Goal: Task Accomplishment & Management: Manage account settings

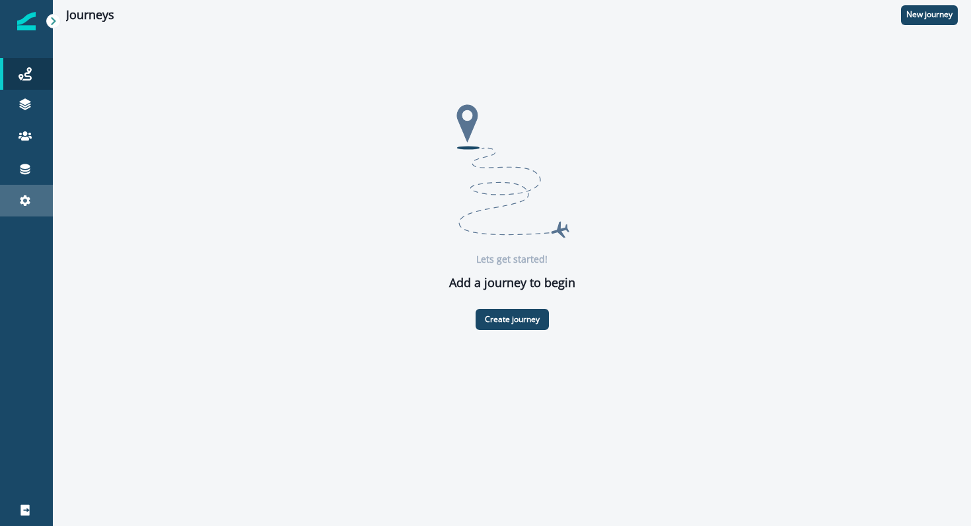
click at [21, 194] on icon at bounding box center [24, 200] width 13 height 13
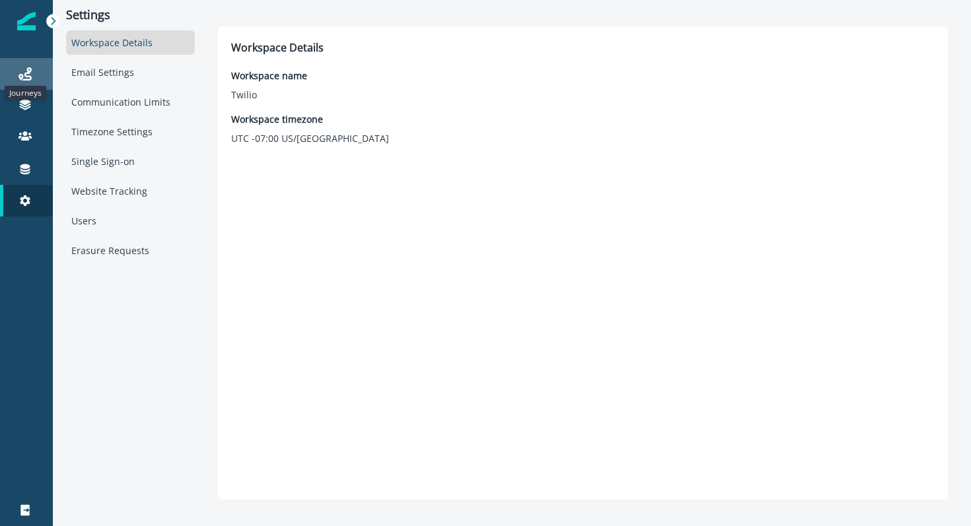
click at [20, 67] on icon at bounding box center [24, 73] width 13 height 13
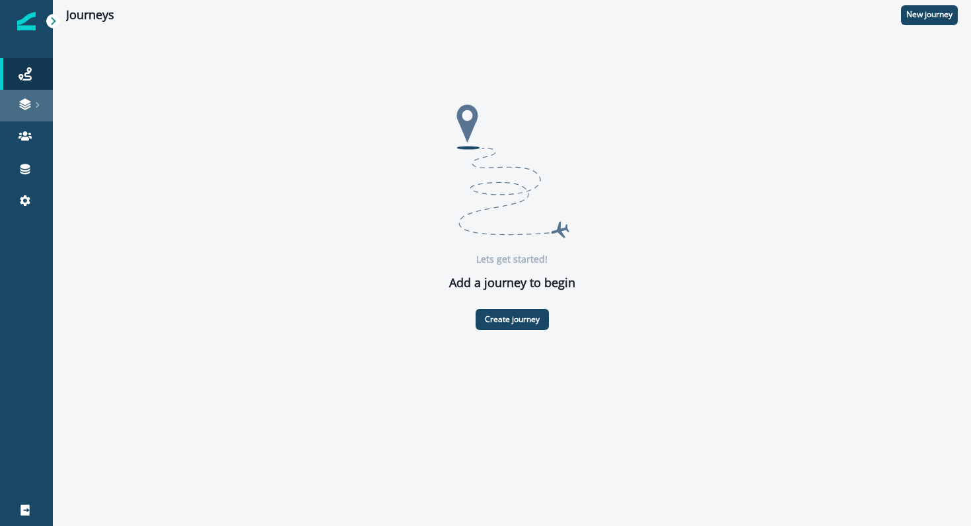
click at [18, 99] on div at bounding box center [26, 104] width 42 height 13
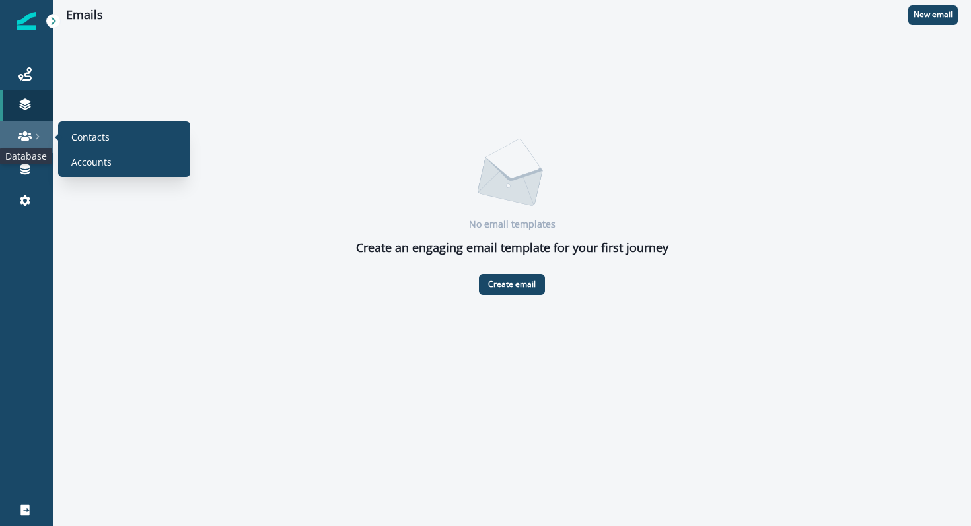
click at [18, 136] on icon at bounding box center [24, 135] width 13 height 13
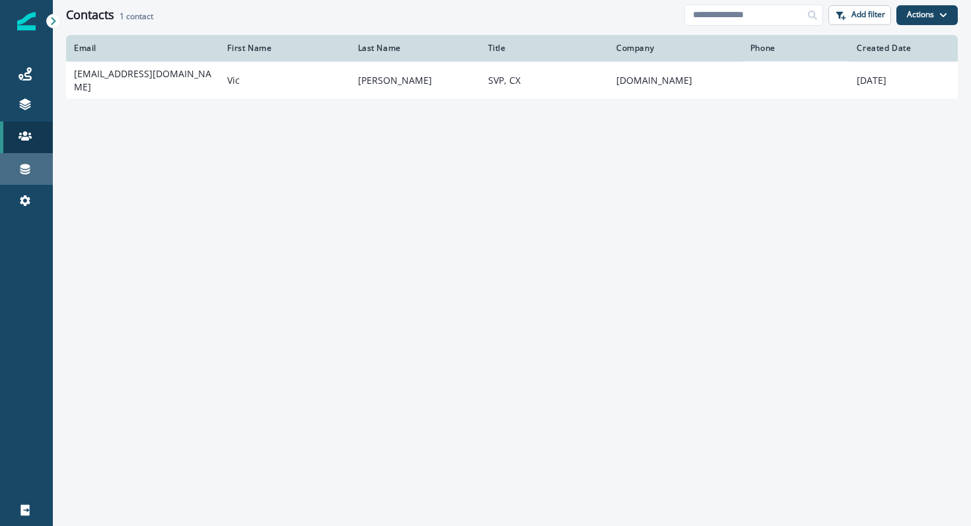
click at [20, 178] on link "Connections" at bounding box center [26, 169] width 53 height 32
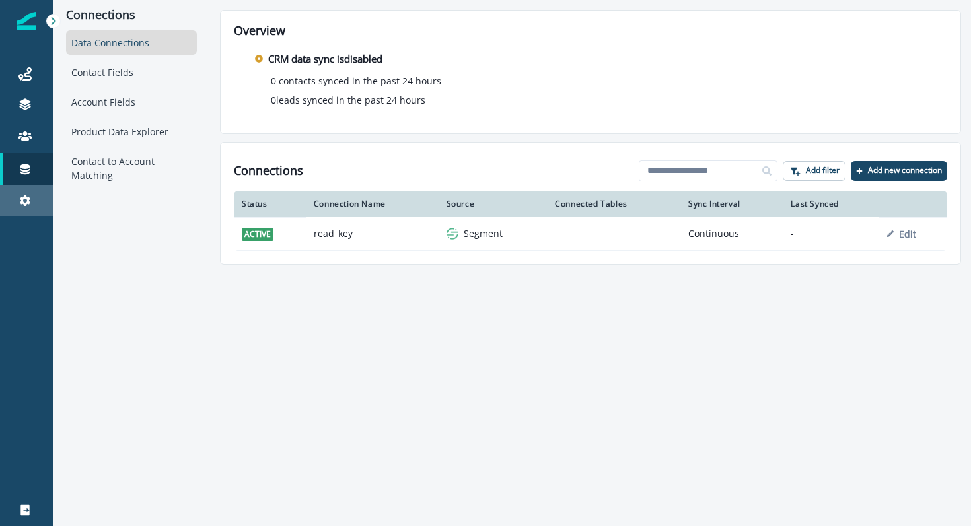
click at [17, 196] on div "Settings" at bounding box center [26, 201] width 42 height 16
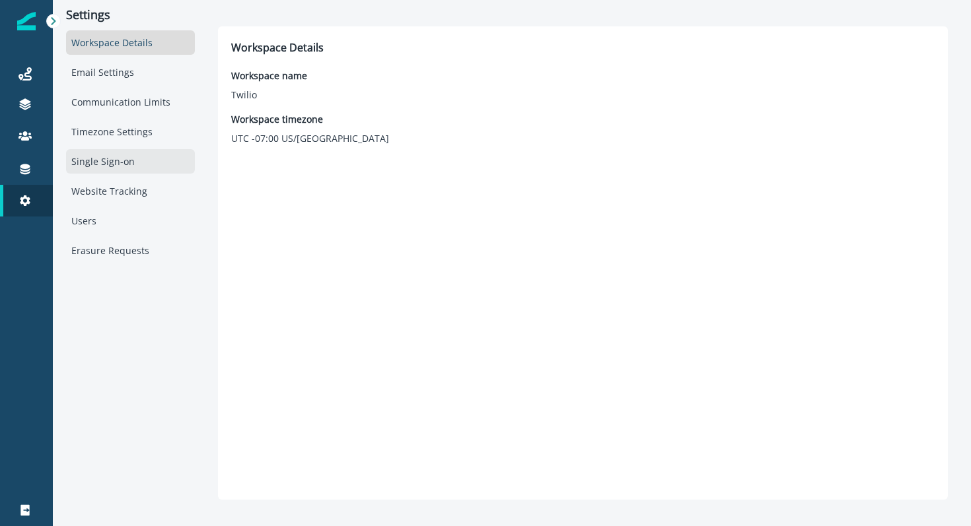
click at [137, 154] on div "Single Sign-on" at bounding box center [130, 161] width 129 height 24
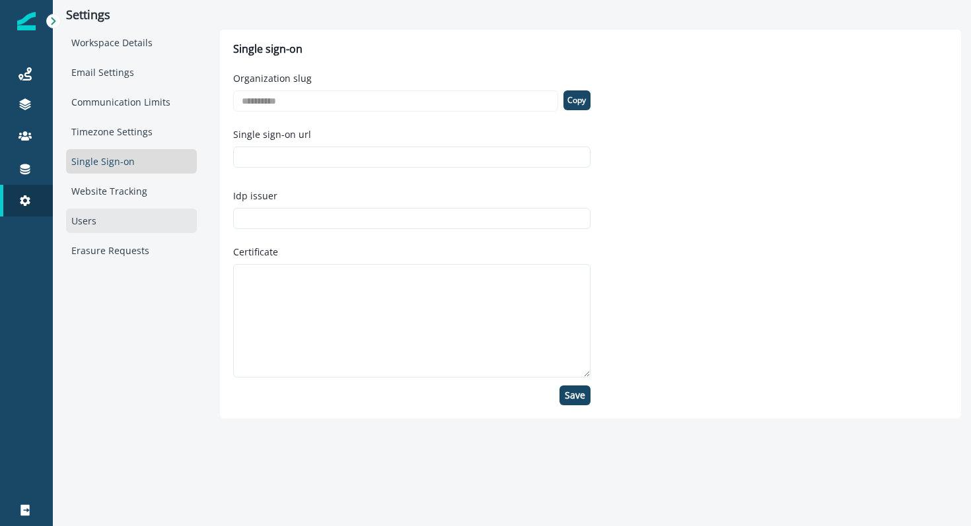
click at [114, 228] on div "Users" at bounding box center [131, 221] width 131 height 24
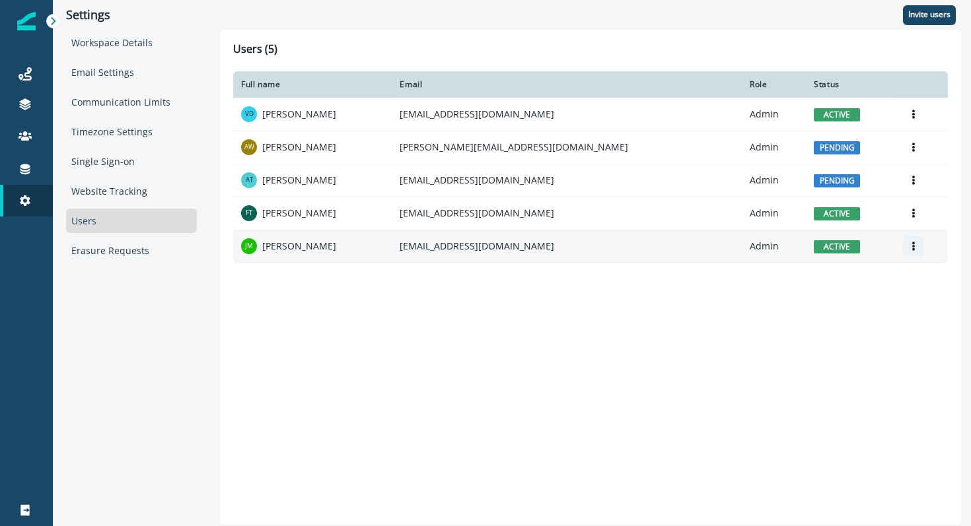
click at [912, 246] on icon "Options" at bounding box center [913, 246] width 3 height 9
click at [862, 272] on button "Edit" at bounding box center [831, 277] width 147 height 21
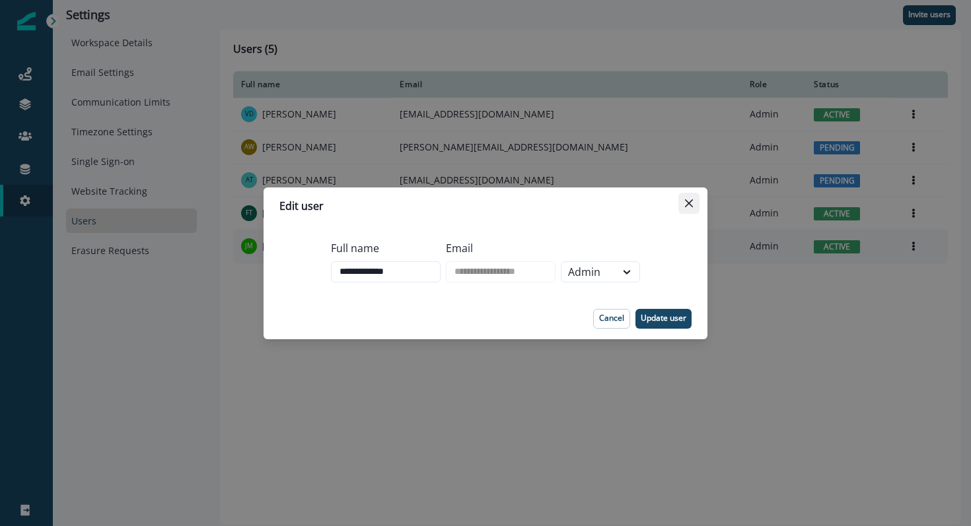
click at [697, 200] on button "Close" at bounding box center [688, 203] width 21 height 21
